Goal: Task Accomplishment & Management: Complete application form

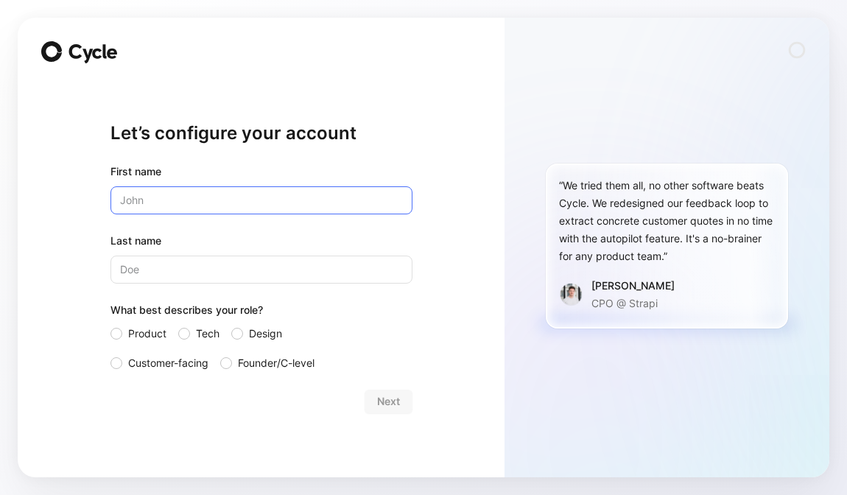
click at [347, 208] on input "text" at bounding box center [261, 200] width 302 height 28
type input "[PERSON_NAME]"
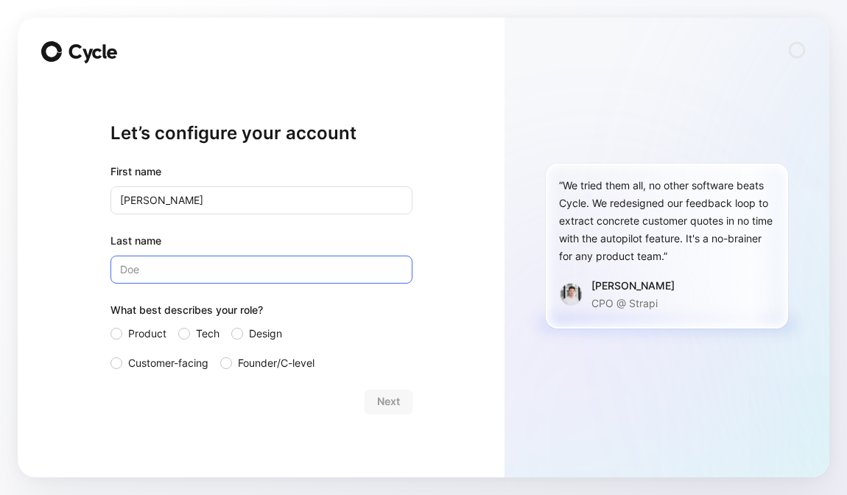
click at [222, 275] on input "Last name" at bounding box center [261, 270] width 302 height 28
type input "[PERSON_NAME]"
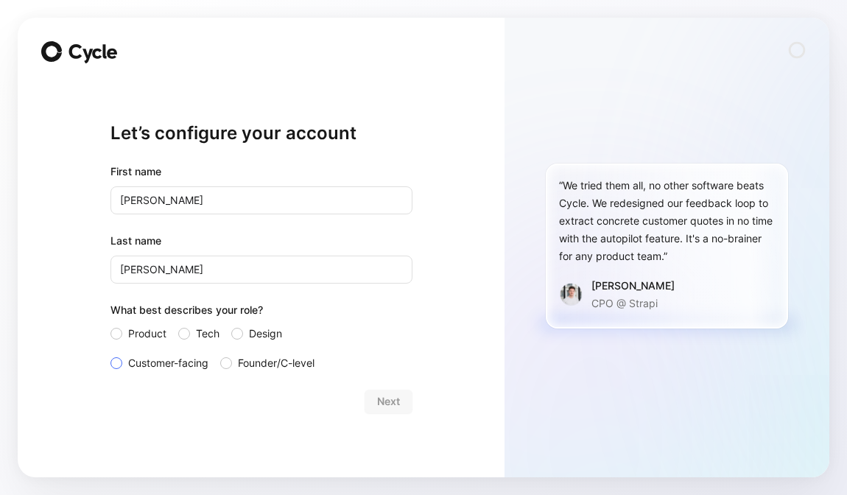
click at [114, 363] on div at bounding box center [116, 363] width 12 height 12
click at [110, 354] on input "Customer-facing" at bounding box center [110, 354] width 0 height 0
click at [386, 402] on span "Next" at bounding box center [388, 402] width 23 height 18
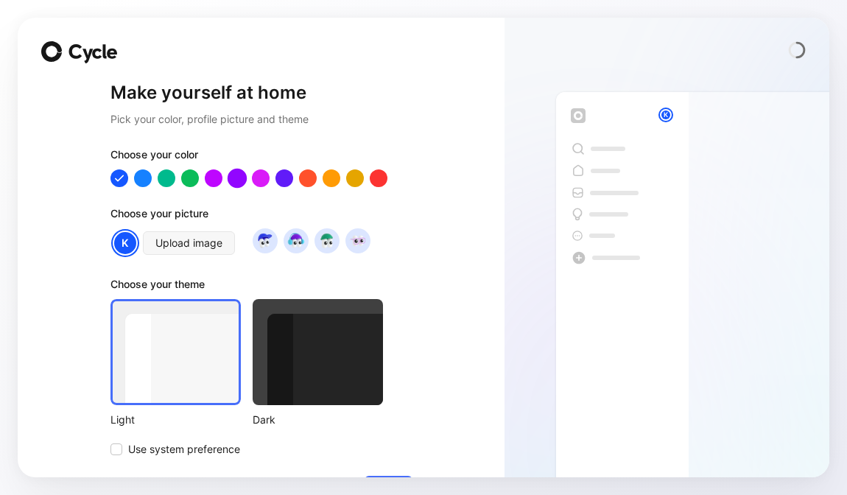
click at [239, 179] on div at bounding box center [236, 178] width 19 height 19
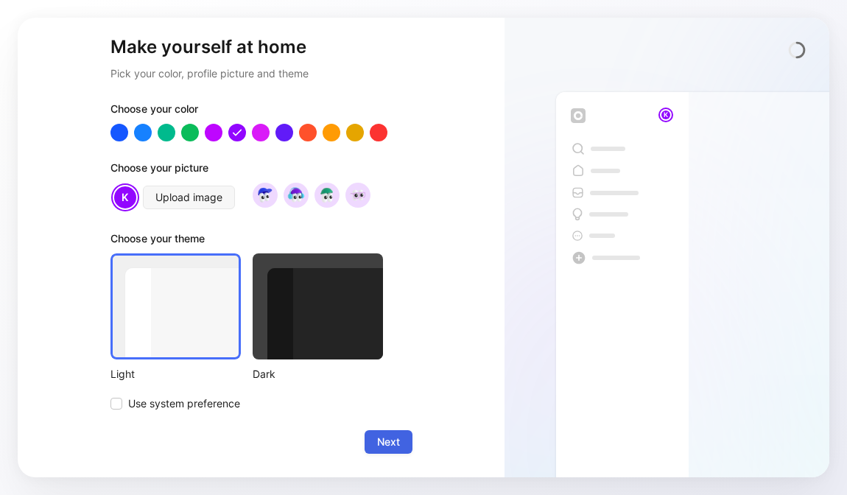
click at [401, 451] on button "Next" at bounding box center [389, 442] width 48 height 24
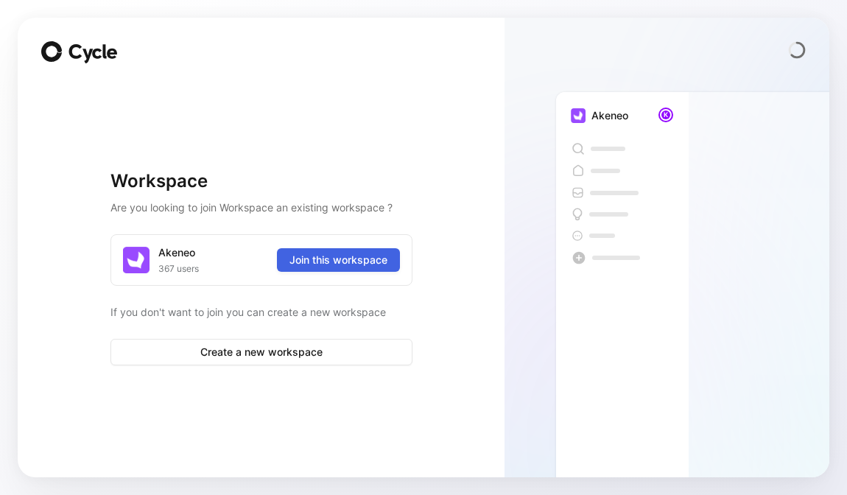
click at [330, 266] on span "Join this workspace" at bounding box center [338, 260] width 98 height 18
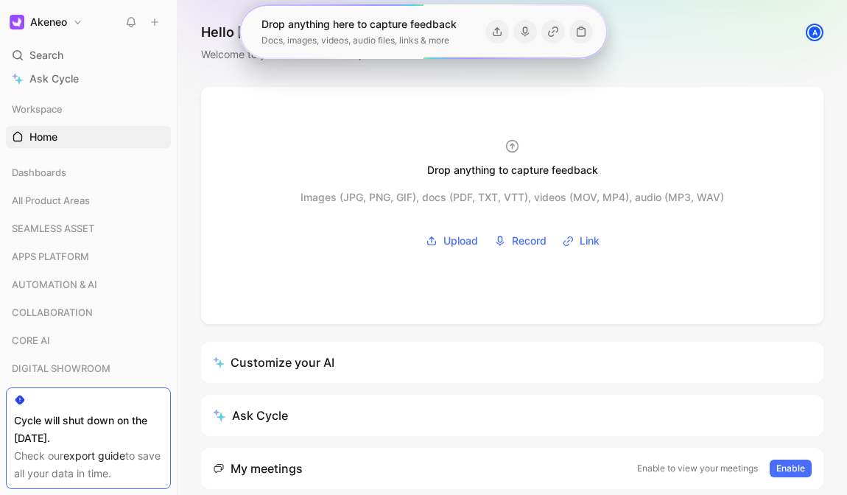
click at [71, 21] on button "Akeneo" at bounding box center [46, 22] width 80 height 21
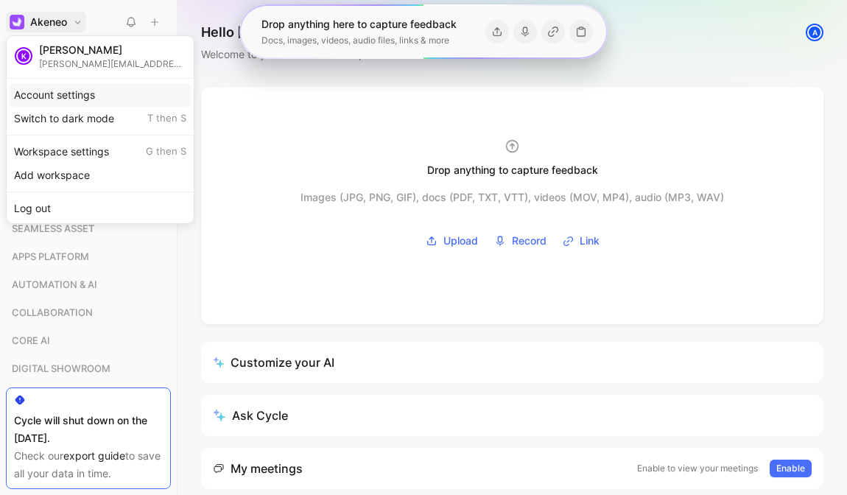
click at [72, 96] on div "Account settings" at bounding box center [100, 95] width 181 height 24
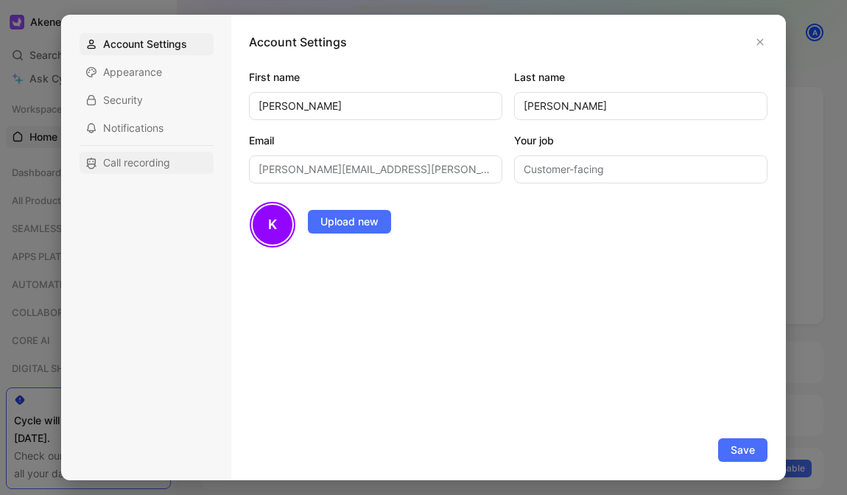
click at [121, 158] on span "Call recording" at bounding box center [136, 162] width 67 height 15
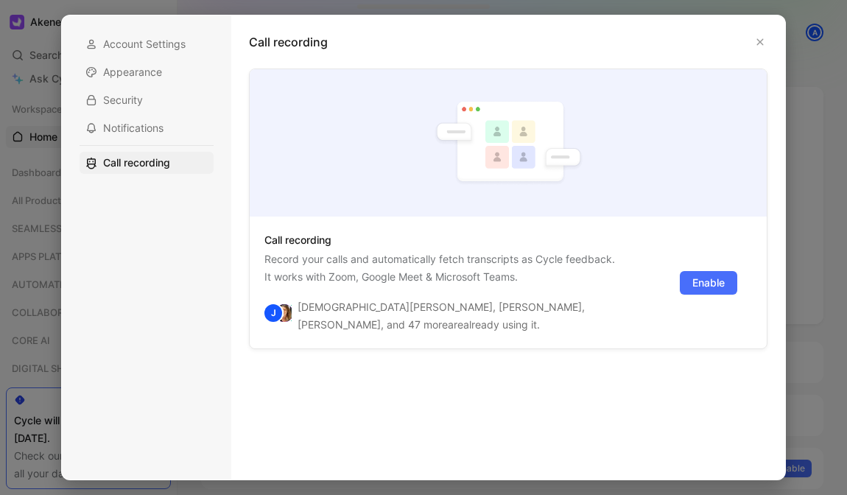
click at [473, 423] on div "Call recording Record your calls and automatically fetch transcripts as Cycle f…" at bounding box center [508, 264] width 533 height 393
click at [468, 395] on div "Call recording Record your calls and automatically fetch transcripts as Cycle f…" at bounding box center [508, 264] width 533 height 393
click at [765, 43] on button "button" at bounding box center [760, 42] width 15 height 15
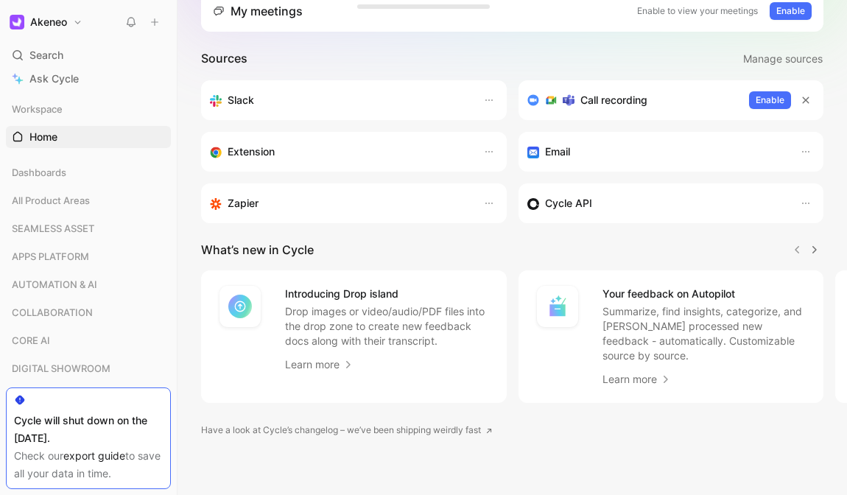
scroll to position [460, 0]
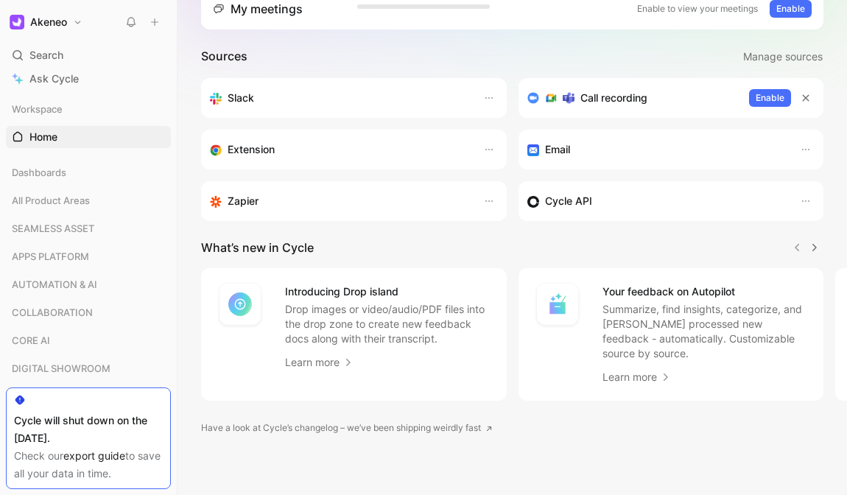
click at [18, 401] on use at bounding box center [20, 400] width 10 height 10
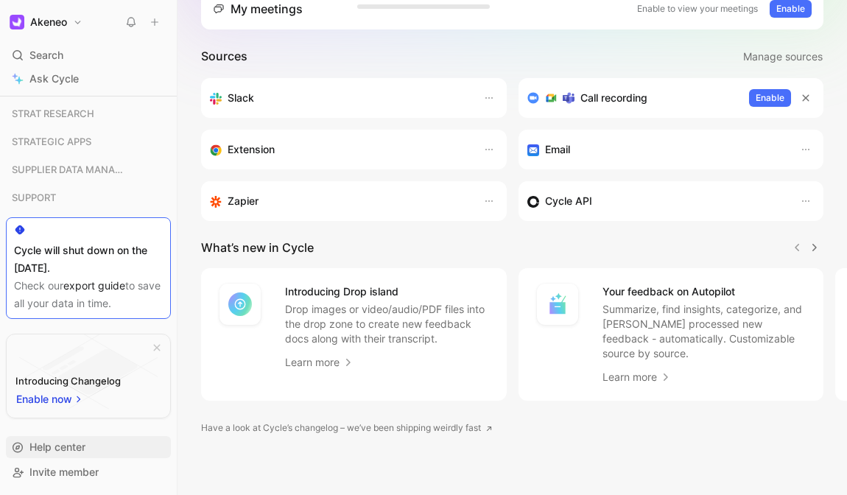
click at [57, 445] on span "Help center" at bounding box center [57, 446] width 56 height 13
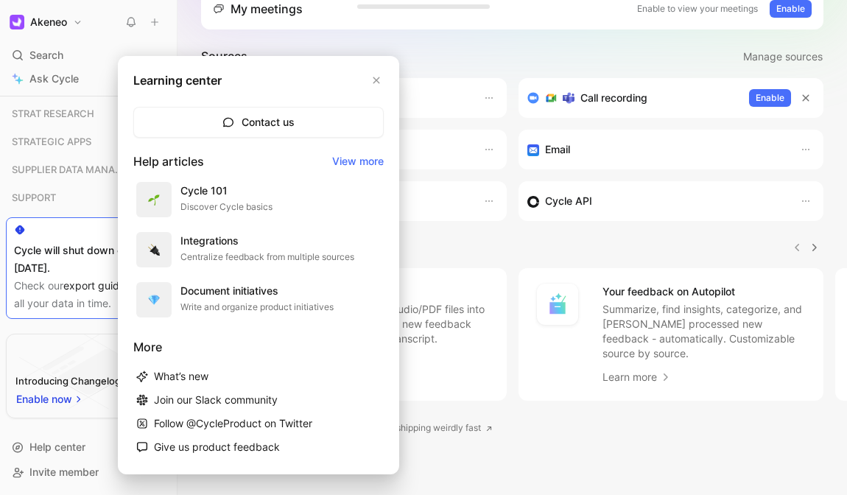
click at [510, 430] on div at bounding box center [423, 247] width 847 height 495
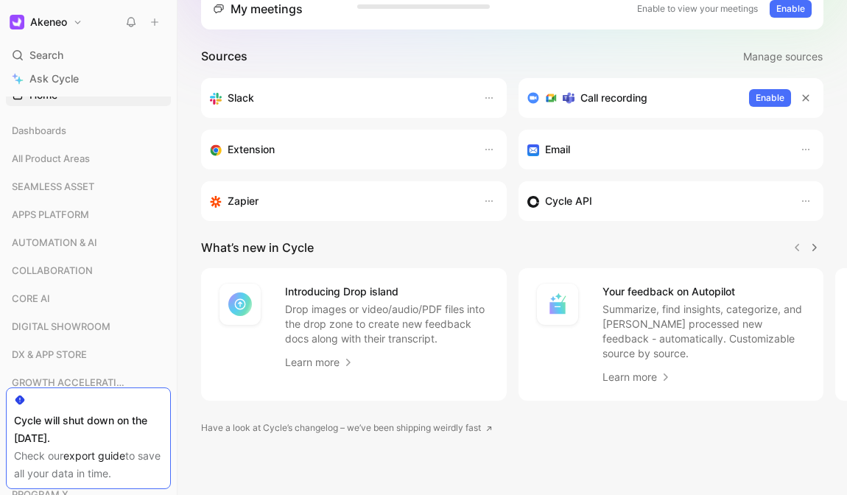
scroll to position [0, 0]
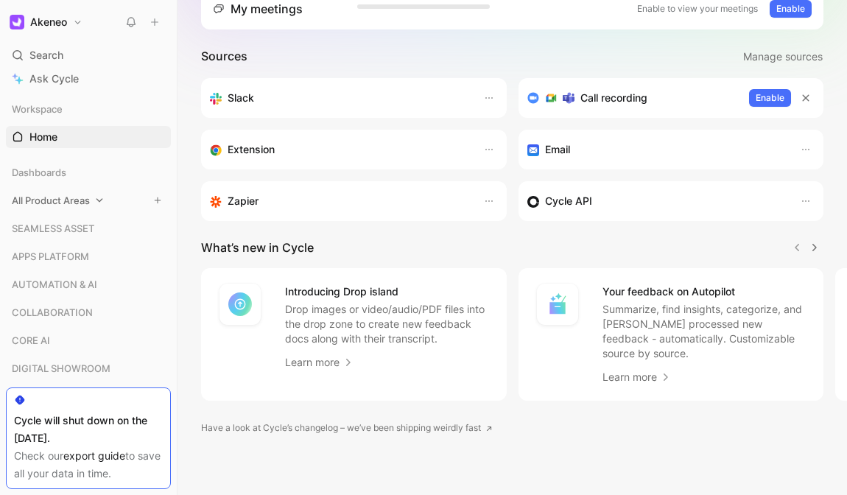
click at [84, 202] on span "All Product Areas" at bounding box center [51, 200] width 78 height 15
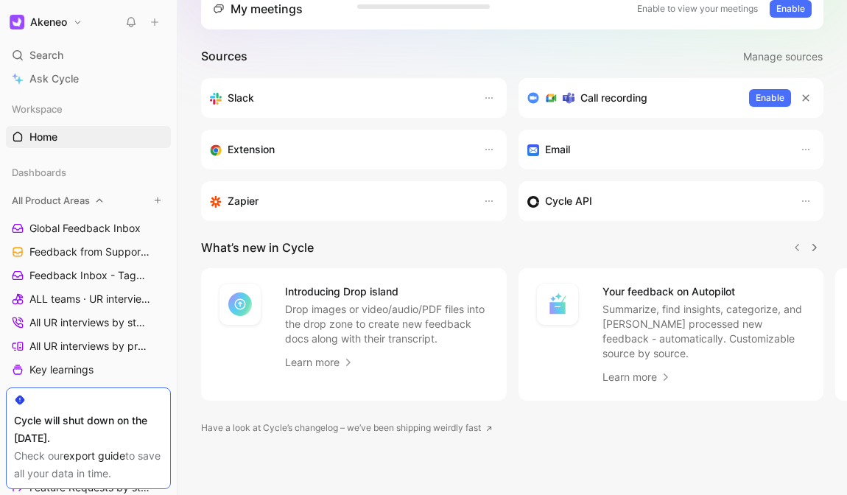
click at [67, 205] on span "All Product Areas" at bounding box center [51, 200] width 78 height 15
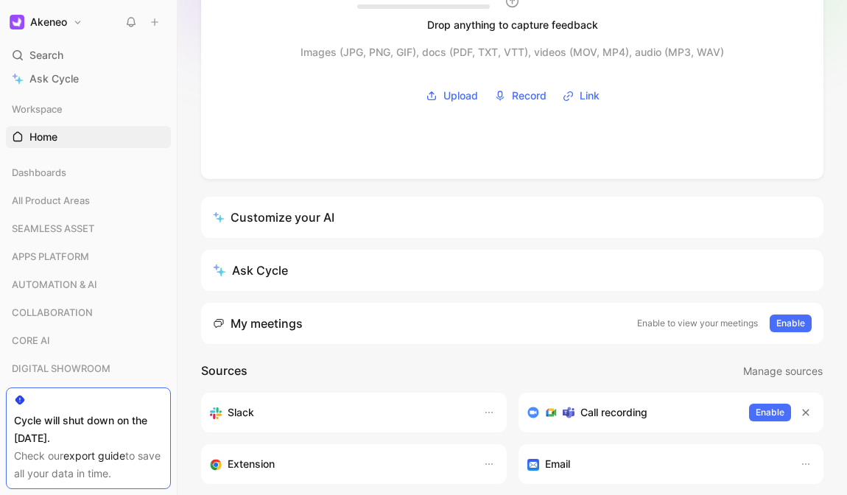
scroll to position [158, 0]
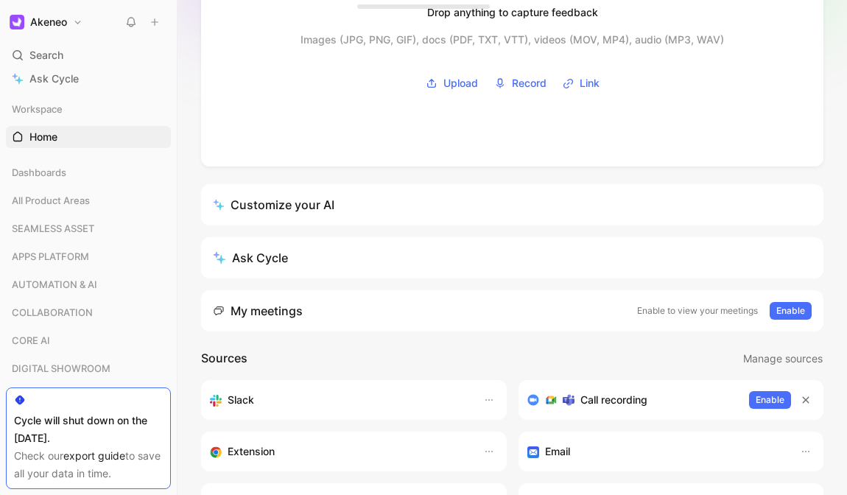
click at [655, 314] on p "Enable to view your meetings" at bounding box center [697, 310] width 121 height 15
click at [264, 313] on div "My meetings" at bounding box center [258, 311] width 90 height 18
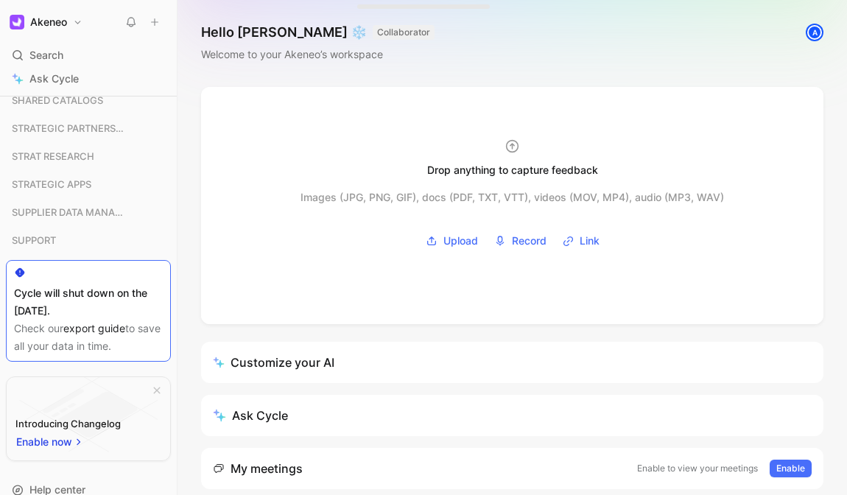
scroll to position [535, 0]
